Goal: Navigation & Orientation: Go to known website

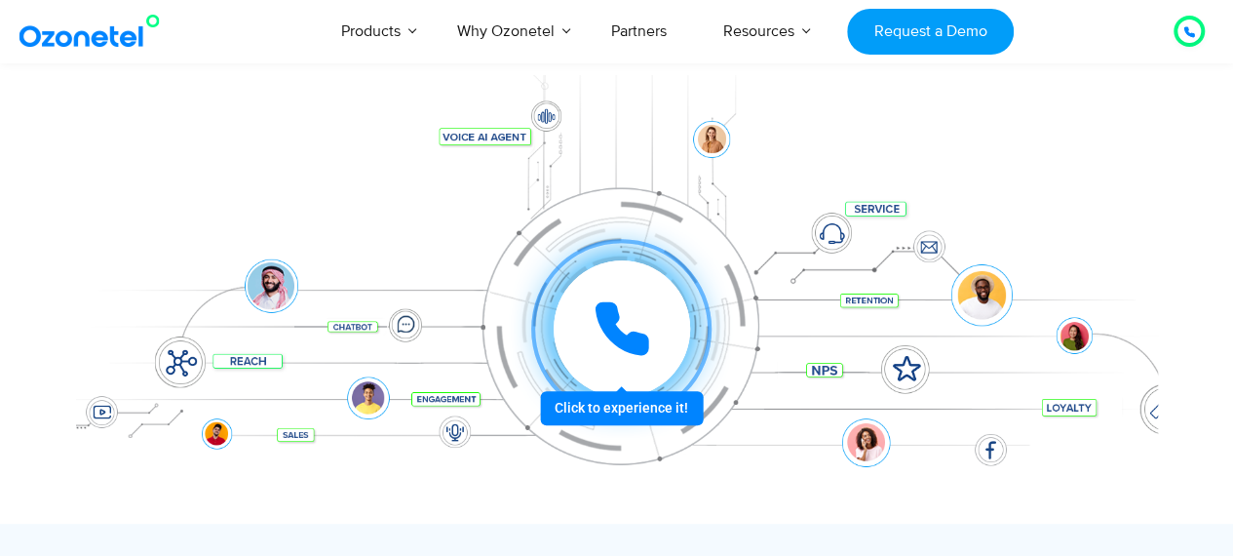
click at [8, 105] on div at bounding box center [616, 192] width 1233 height 664
click at [72, 50] on link at bounding box center [94, 31] width 158 height 45
